Goal: Information Seeking & Learning: Check status

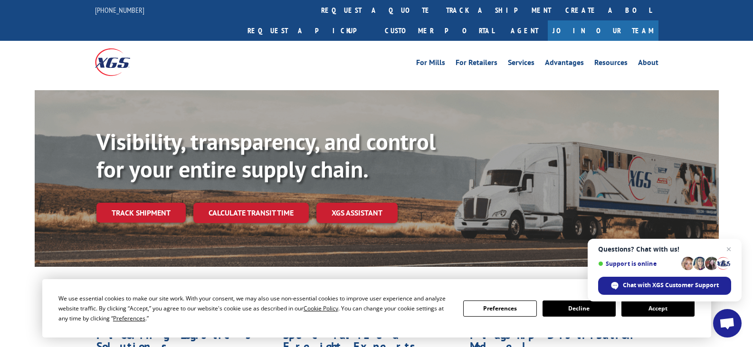
click at [651, 312] on button "Accept" at bounding box center [657, 309] width 73 height 16
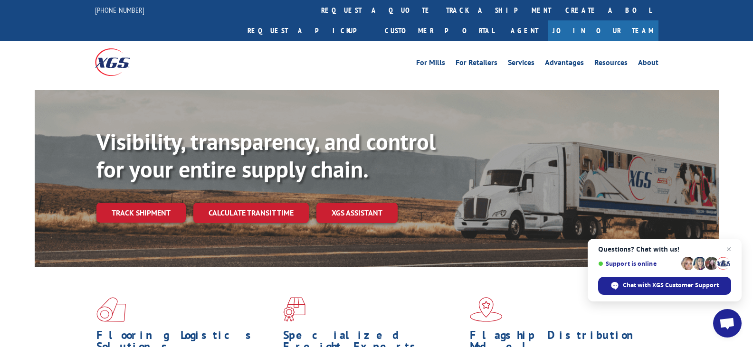
scroll to position [47, 0]
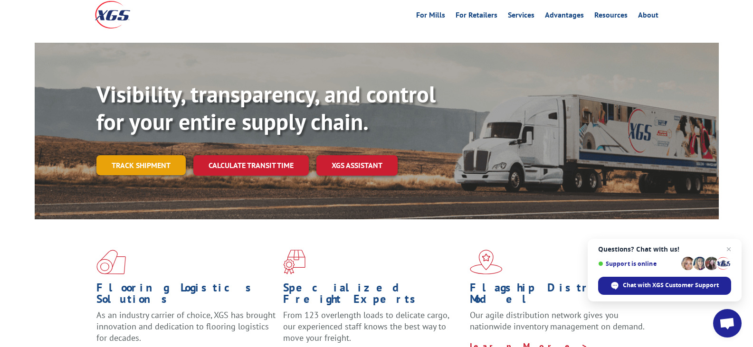
click at [155, 155] on link "Track shipment" at bounding box center [140, 165] width 89 height 20
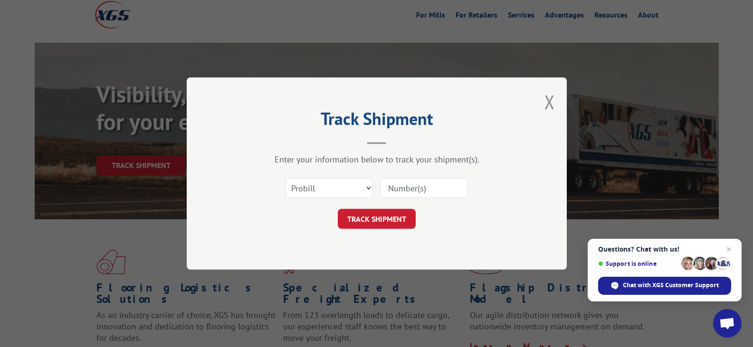
click at [409, 192] on input at bounding box center [423, 188] width 87 height 20
paste input "17207661BOL"
type input "17207661BOL"
click at [387, 215] on button "TRACK SHIPMENT" at bounding box center [377, 219] width 78 height 20
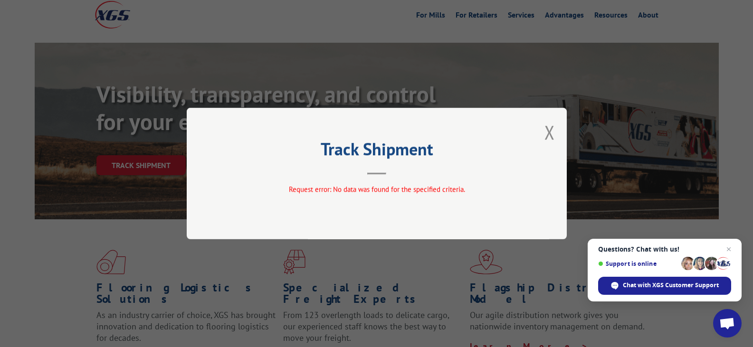
click at [551, 134] on button "Close modal" at bounding box center [549, 132] width 10 height 25
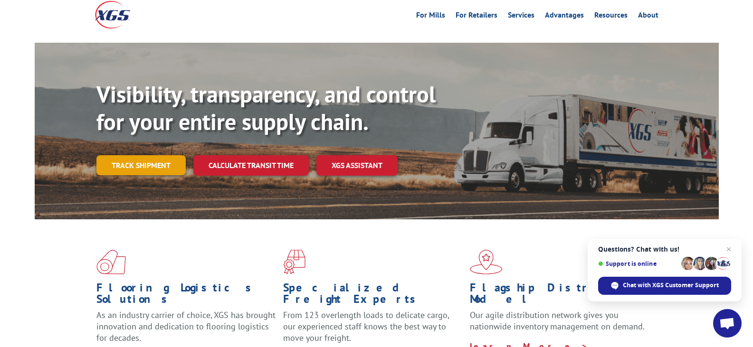
click at [161, 155] on link "Track shipment" at bounding box center [140, 165] width 89 height 20
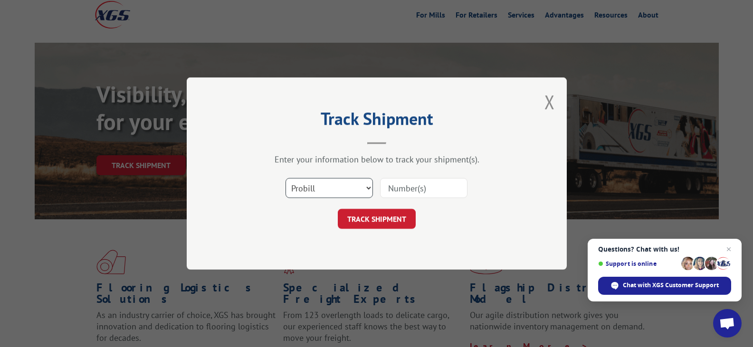
click at [326, 187] on select "Select category... Probill BOL PO" at bounding box center [328, 188] width 87 height 20
select select "bol"
click at [285, 178] on select "Select category... Probill BOL PO" at bounding box center [328, 188] width 87 height 20
click at [395, 191] on input at bounding box center [423, 188] width 87 height 20
paste input "17207661BOL"
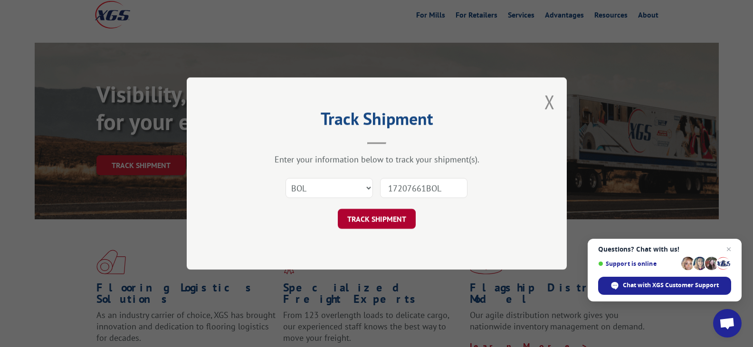
type input "17207661BOL"
click at [395, 221] on button "TRACK SHIPMENT" at bounding box center [377, 219] width 78 height 20
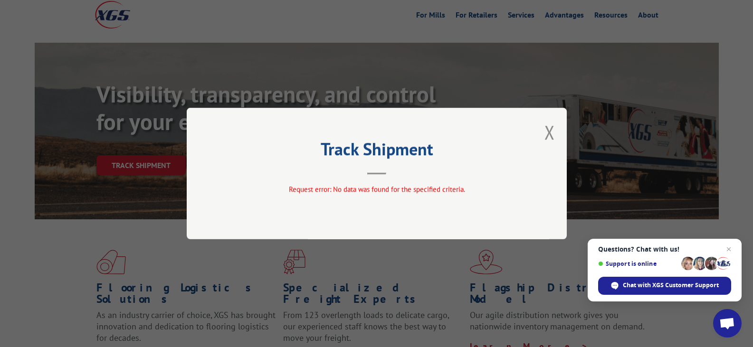
click at [557, 135] on div "Track Shipment Request error: No data was found for the specified criteria." at bounding box center [377, 174] width 380 height 132
click at [550, 136] on button "Close modal" at bounding box center [549, 132] width 10 height 25
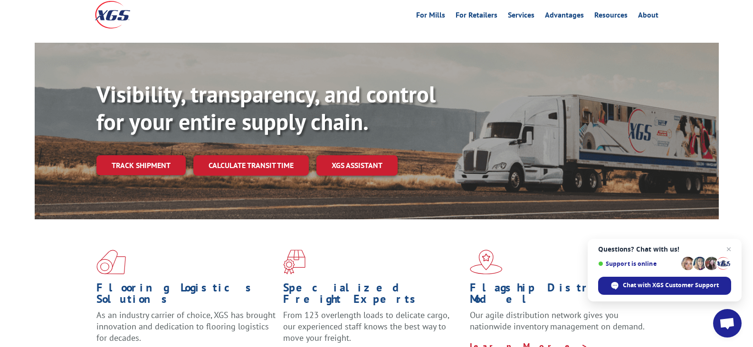
click at [548, 128] on div "Visibility, transparency, and control for your entire supply chain. Track shipm…" at bounding box center [407, 147] width 622 height 133
click at [149, 155] on link "Track shipment" at bounding box center [140, 165] width 89 height 20
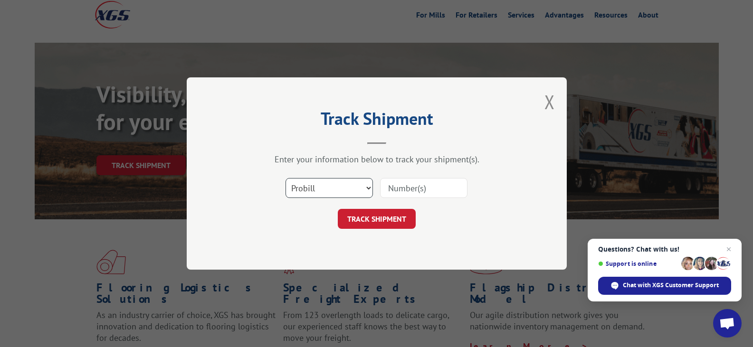
click at [348, 190] on select "Select category... Probill BOL PO" at bounding box center [328, 188] width 87 height 20
select select "po"
click at [285, 178] on select "Select category... Probill BOL PO" at bounding box center [328, 188] width 87 height 20
click at [402, 197] on input at bounding box center [423, 188] width 87 height 20
paste input "06576757"
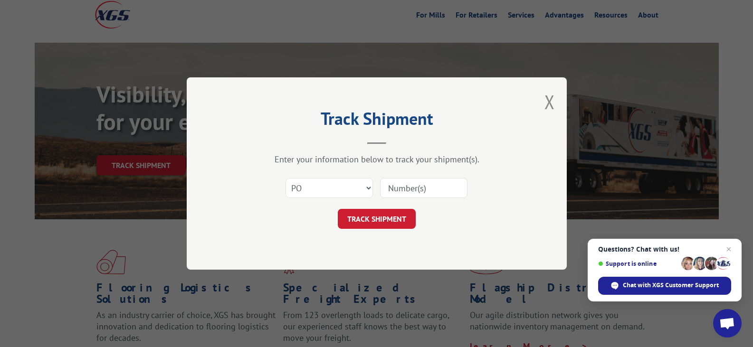
type input "06576757"
click button "TRACK SHIPMENT" at bounding box center [377, 219] width 78 height 20
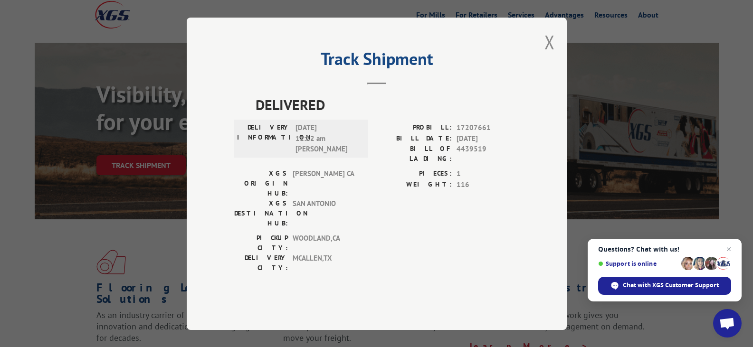
click at [398, 330] on div "Track Shipment DELIVERED DELIVERY INFORMATION: [DATE] 11:22 am [PERSON_NAME] PR…" at bounding box center [376, 173] width 753 height 347
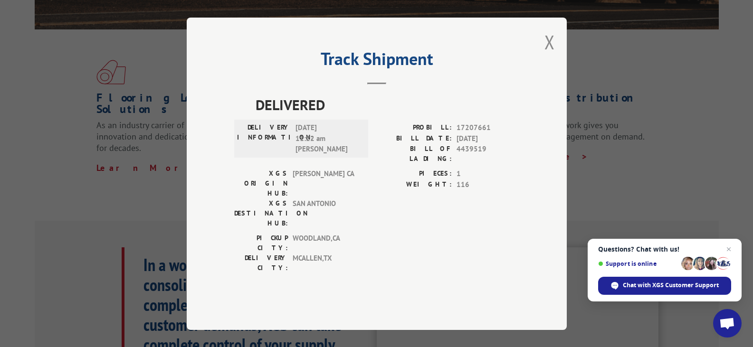
scroll to position [285, 0]
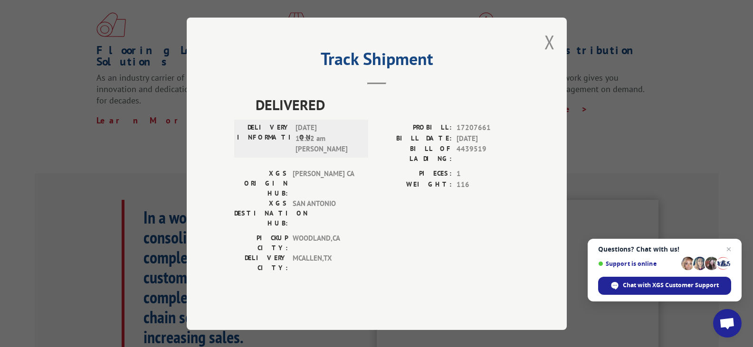
click at [383, 269] on div "DELIVERED DELIVERY INFORMATION: [DATE] 11:22 am [PERSON_NAME] PROBILL: 17207661…" at bounding box center [376, 198] width 285 height 209
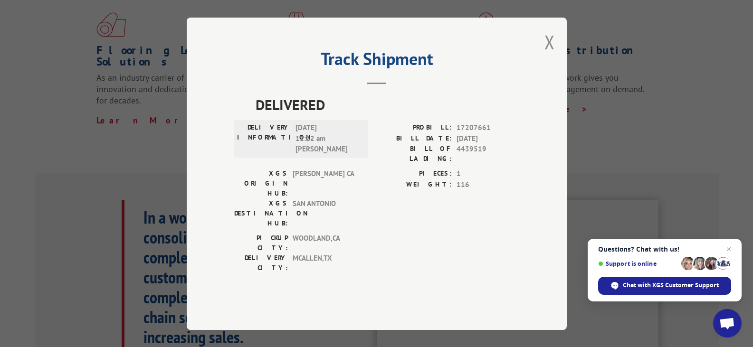
click at [383, 269] on div "DELIVERED DELIVERY INFORMATION: [DATE] 11:22 am [PERSON_NAME] PROBILL: 17207661…" at bounding box center [376, 198] width 285 height 209
click at [397, 268] on div "DELIVERED DELIVERY INFORMATION: [DATE] 11:22 am [PERSON_NAME] PROBILL: 17207661…" at bounding box center [376, 198] width 285 height 209
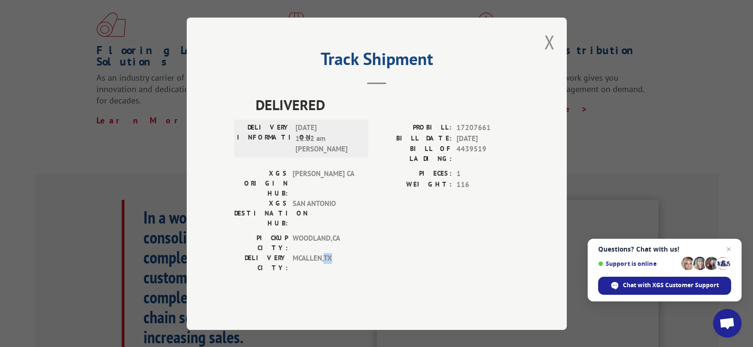
click at [395, 268] on div "DELIVERED DELIVERY INFORMATION: [DATE] 11:22 am [PERSON_NAME] PROBILL: 17207661…" at bounding box center [376, 198] width 285 height 209
click at [378, 265] on div "DELIVERED DELIVERY INFORMATION: [DATE] 11:22 am [PERSON_NAME] PROBILL: 17207661…" at bounding box center [376, 198] width 285 height 209
click at [380, 266] on div "DELIVERED DELIVERY INFORMATION: [DATE] 11:22 am [PERSON_NAME] PROBILL: 17207661…" at bounding box center [376, 198] width 285 height 209
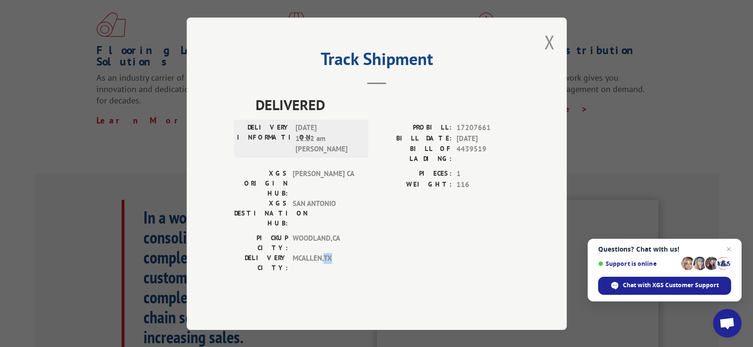
click at [376, 258] on div "DELIVERED DELIVERY INFORMATION: [DATE] 11:22 am [PERSON_NAME] PROBILL: 17207661…" at bounding box center [376, 198] width 285 height 209
click at [376, 257] on div "DELIVERED DELIVERY INFORMATION: [DATE] 11:22 am [PERSON_NAME] PROBILL: 17207661…" at bounding box center [376, 198] width 285 height 209
click at [374, 254] on div "DELIVERED DELIVERY INFORMATION: [DATE] 11:22 am [PERSON_NAME] PROBILL: 17207661…" at bounding box center [376, 198] width 285 height 209
click at [365, 248] on div "DELIVERED DELIVERY INFORMATION: [DATE] 11:22 am [PERSON_NAME] PROBILL: 17207661…" at bounding box center [376, 198] width 285 height 209
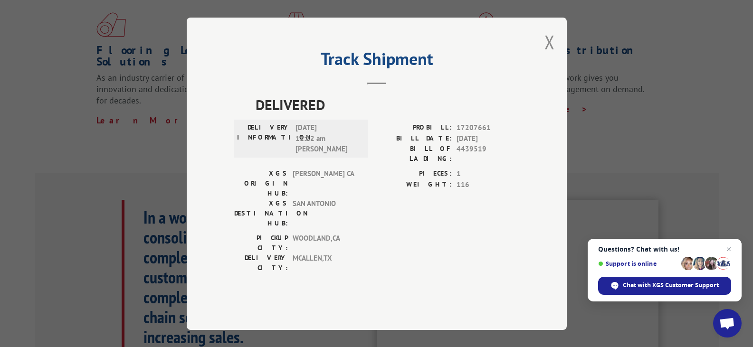
click at [364, 248] on div "DELIVERED DELIVERY INFORMATION: [DATE] 11:22 am [PERSON_NAME] PROBILL: 17207661…" at bounding box center [376, 198] width 285 height 209
click at [361, 246] on div "DELIVERED DELIVERY INFORMATION: [DATE] 11:22 am [PERSON_NAME] PROBILL: 17207661…" at bounding box center [376, 198] width 285 height 209
click at [361, 242] on div "PICKUP CITY: [GEOGRAPHIC_DATA] , [GEOGRAPHIC_DATA]: [GEOGRAPHIC_DATA] , [GEOGRA…" at bounding box center [298, 255] width 128 height 45
click at [381, 233] on div "PICKUP CITY: [GEOGRAPHIC_DATA] , [GEOGRAPHIC_DATA]: [GEOGRAPHIC_DATA] , [GEOGRA…" at bounding box center [376, 255] width 285 height 45
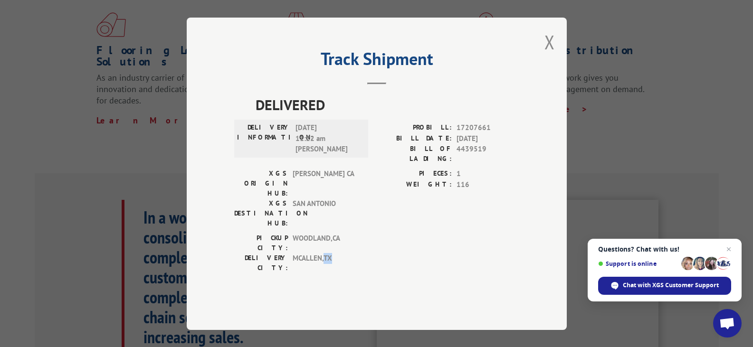
click at [381, 233] on div "PICKUP CITY: [GEOGRAPHIC_DATA] , [GEOGRAPHIC_DATA]: [GEOGRAPHIC_DATA] , [GEOGRA…" at bounding box center [376, 255] width 285 height 45
click at [241, 60] on div "Track Shipment DELIVERED DELIVERY INFORMATION: [DATE] 11:22 am [PERSON_NAME] PR…" at bounding box center [377, 174] width 380 height 313
click at [239, 64] on div "Track Shipment DELIVERED DELIVERY INFORMATION: [DATE] 11:22 am [PERSON_NAME] PR…" at bounding box center [377, 174] width 380 height 313
click at [551, 55] on button "Close modal" at bounding box center [549, 41] width 10 height 25
